Goal: Information Seeking & Learning: Learn about a topic

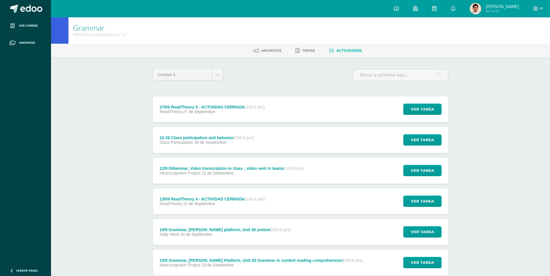
scroll to position [400, 0]
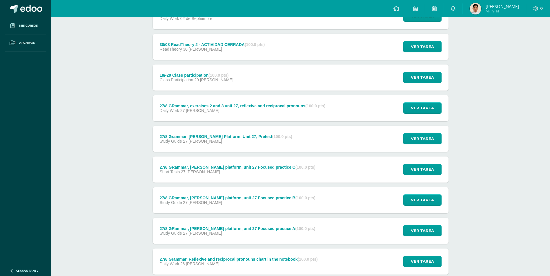
click at [245, 146] on div "27/8 Grammar, [PERSON_NAME] Platform, Unit 27, Pretest (100.0 pts) Study Guide …" at bounding box center [226, 139] width 146 height 26
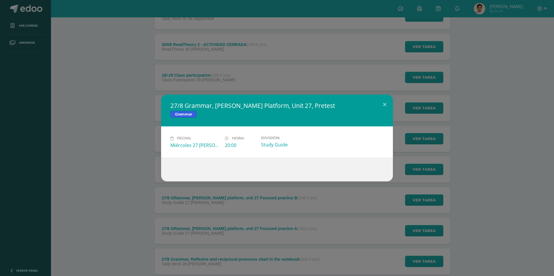
click at [115, 168] on div "27/8 Grammar, [PERSON_NAME] Platform, Unit 27, Pretest Grammar Fecha: Miércoles…" at bounding box center [276, 138] width 549 height 87
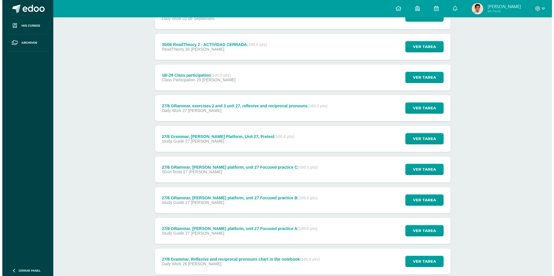
scroll to position [343, 0]
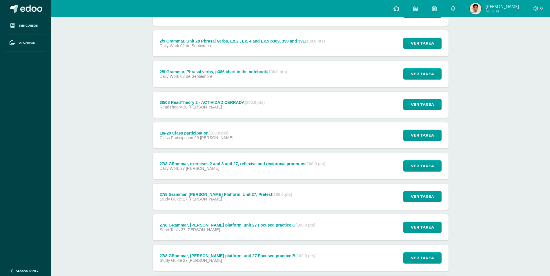
click at [252, 164] on div "27/8 GRammar, exercises 2 and 3 unit 27, reflexive and reciprocal pronouns (100…" at bounding box center [242, 164] width 166 height 5
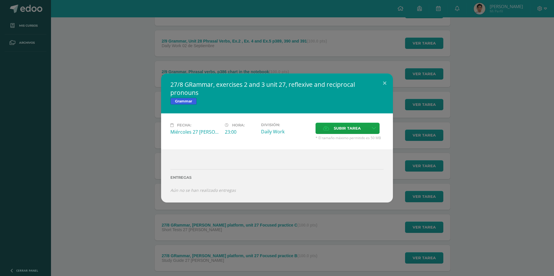
click at [292, 87] on h2 "27/8 GRammar, exercises 2 and 3 unit 27, reflexive and reciprocal pronouns" at bounding box center [276, 89] width 213 height 16
click at [288, 89] on h2 "27/8 GRammar, exercises 2 and 3 unit 27, reflexive and reciprocal pronouns" at bounding box center [276, 89] width 213 height 16
click at [302, 86] on h2 "27/8 GRammar, exercises 2 and 3 unit 27, reflexive and reciprocal pronouns" at bounding box center [276, 89] width 213 height 16
drag, startPoint x: 302, startPoint y: 86, endPoint x: 265, endPoint y: 88, distance: 37.1
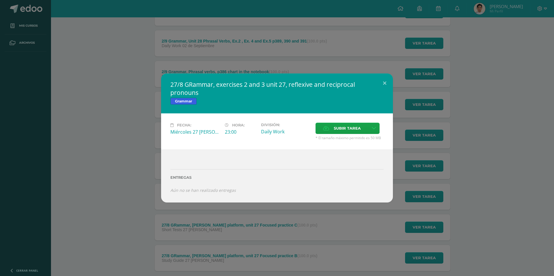
click at [265, 88] on h2 "27/8 GRammar, exercises 2 and 3 unit 27, reflexive and reciprocal pronouns" at bounding box center [276, 89] width 213 height 16
click at [132, 144] on div "27/8 GRammar, exercises 2 and 3 unit 27, reflexive and reciprocal pronouns Gram…" at bounding box center [276, 138] width 549 height 129
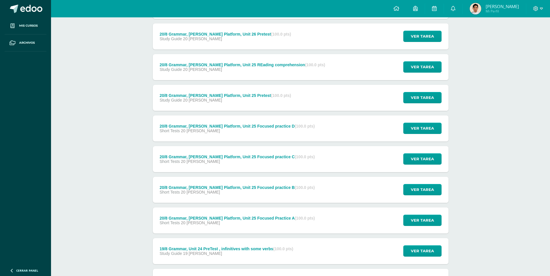
scroll to position [806, 0]
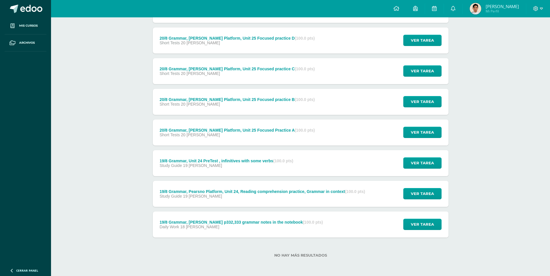
click at [271, 166] on div "Study Guide 19 [PERSON_NAME]" at bounding box center [226, 165] width 134 height 5
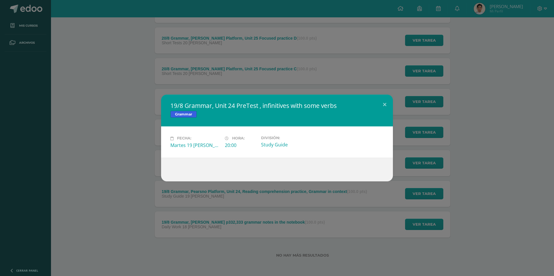
click at [470, 216] on div "19/8 Grammar, Unit 24 PreTest , infinitives with some verbs Grammar Fecha: Mart…" at bounding box center [277, 138] width 554 height 276
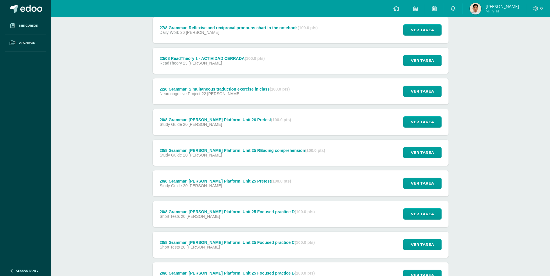
scroll to position [574, 0]
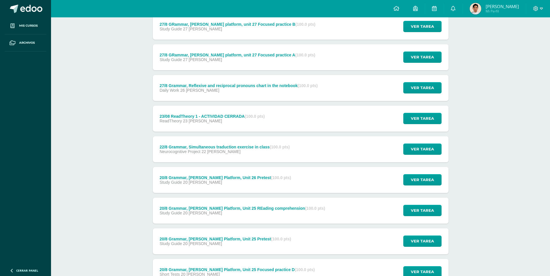
click at [214, 178] on div "20/8 Grammar, [PERSON_NAME] Platform, Unit 26 Pretest (100.0 pts)" at bounding box center [225, 178] width 132 height 5
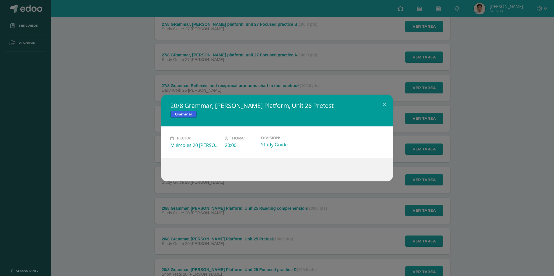
click at [135, 178] on div "20/8 Grammar, [PERSON_NAME] Platform, Unit 26 Pretest Grammar Fecha: Miércoles …" at bounding box center [276, 138] width 549 height 87
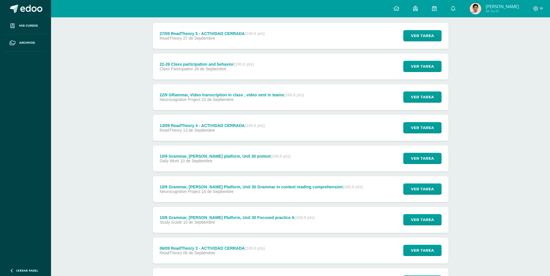
scroll to position [116, 0]
